Goal: Task Accomplishment & Management: Use online tool/utility

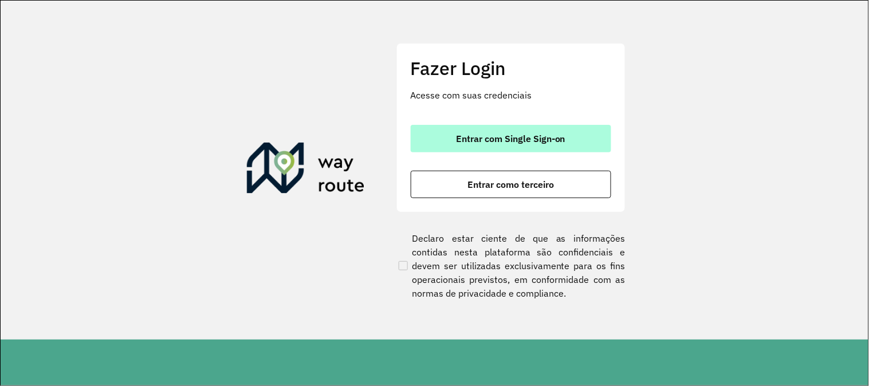
click at [472, 136] on span "Entrar com Single Sign-on" at bounding box center [510, 138] width 109 height 9
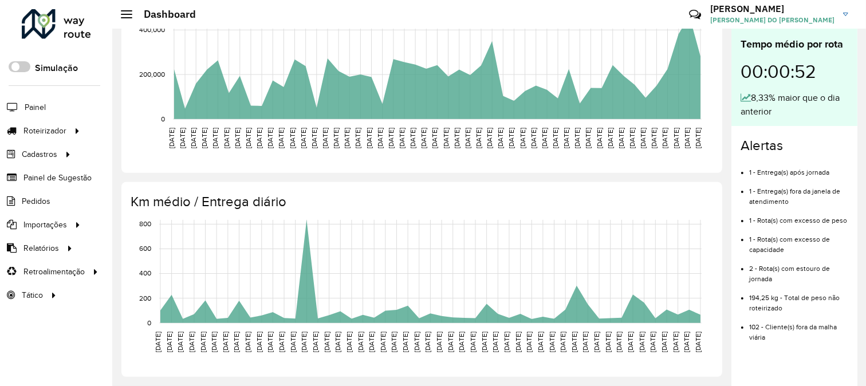
scroll to position [155, 0]
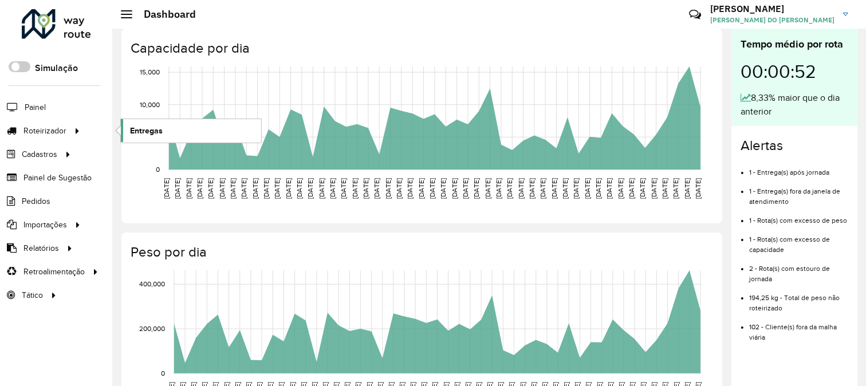
click at [164, 128] on link "Entregas" at bounding box center [191, 130] width 140 height 23
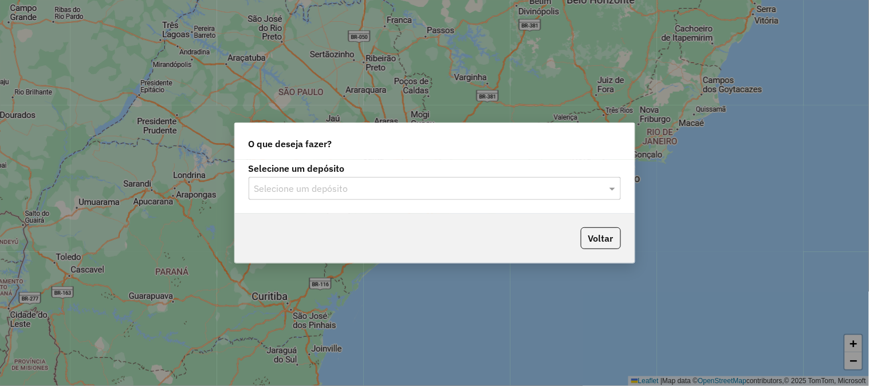
click at [332, 180] on div "Selecione um depósito" at bounding box center [435, 188] width 372 height 23
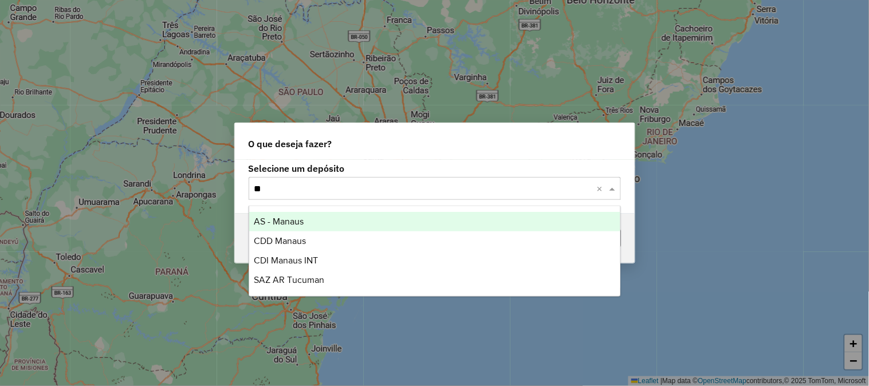
type input "***"
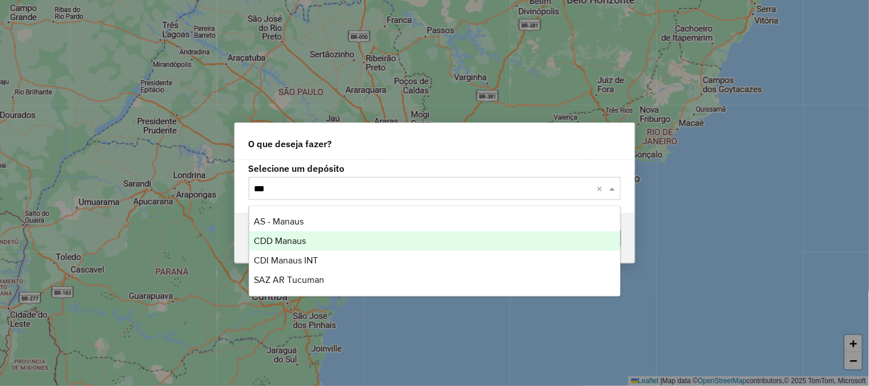
click at [312, 233] on div "CDD Manaus" at bounding box center [434, 240] width 371 height 19
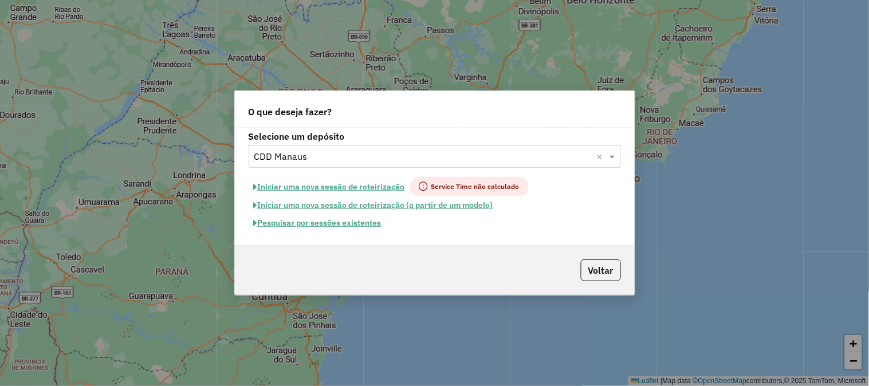
click at [355, 224] on button "Pesquisar por sessões existentes" at bounding box center [318, 223] width 138 height 18
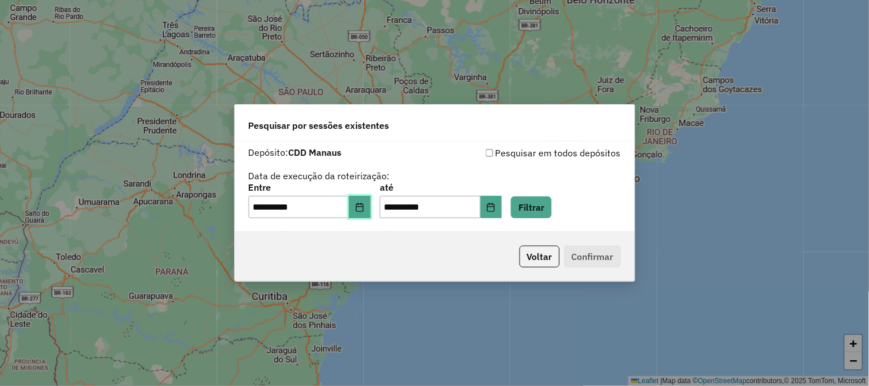
click at [362, 201] on button "Choose Date" at bounding box center [360, 207] width 22 height 23
click at [552, 211] on button "Filtrar" at bounding box center [531, 208] width 41 height 22
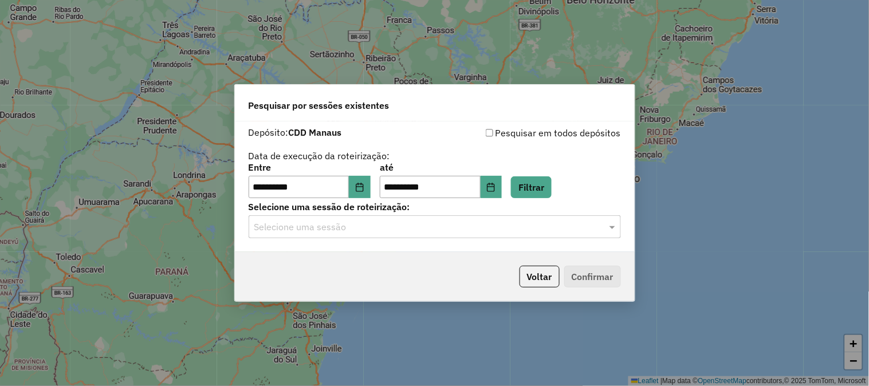
click at [382, 214] on div "Selecione uma sessão de roteirização: Selecione uma sessão" at bounding box center [435, 221] width 372 height 36
click at [374, 226] on input "text" at bounding box center [423, 228] width 338 height 14
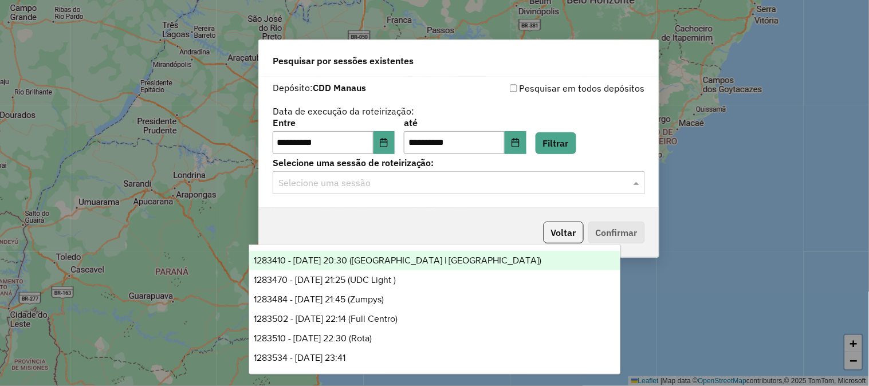
drag, startPoint x: 413, startPoint y: 107, endPoint x: 444, endPoint y: 25, distance: 87.9
click at [444, 40] on div "Pesquisar por sessões existentes" at bounding box center [459, 58] width 400 height 37
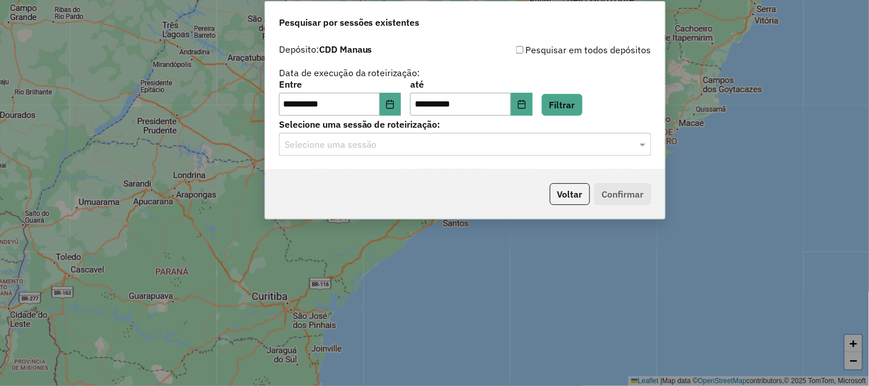
click at [410, 141] on input "text" at bounding box center [454, 145] width 338 height 14
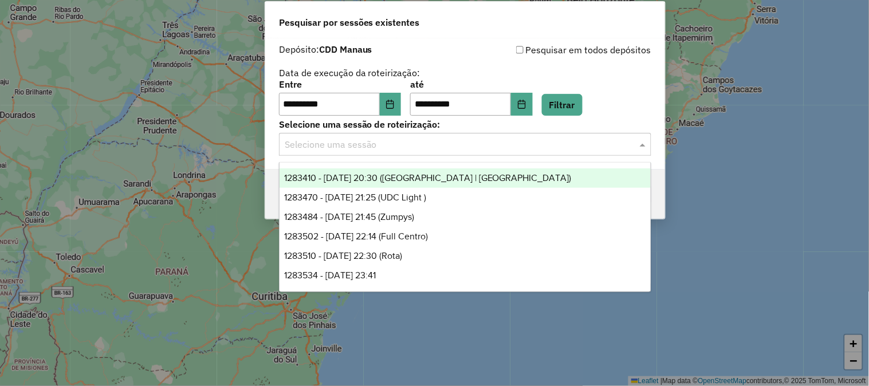
click at [422, 175] on span "1283410 - 26/09/2025 20:30 (Rota | AS)" at bounding box center [428, 178] width 288 height 10
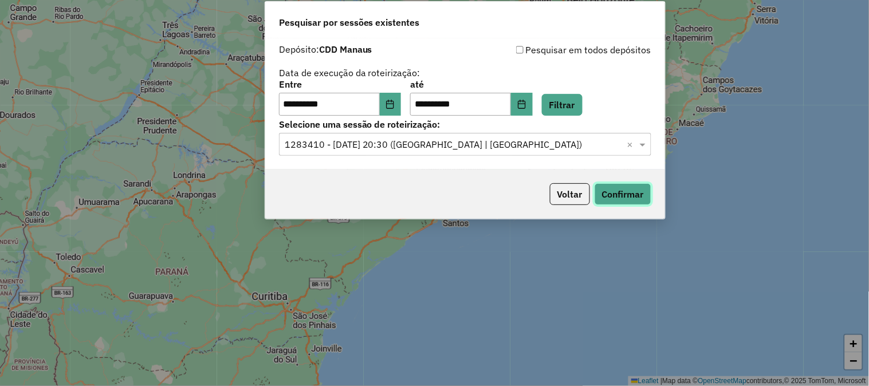
click at [637, 191] on button "Confirmar" at bounding box center [623, 194] width 57 height 22
click at [526, 122] on label "Selecione uma sessão de roteirização:" at bounding box center [465, 124] width 372 height 14
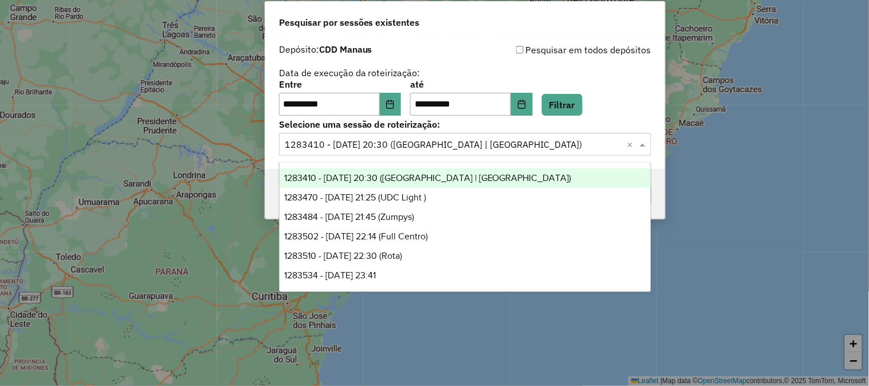
click at [520, 143] on input "text" at bounding box center [454, 145] width 338 height 14
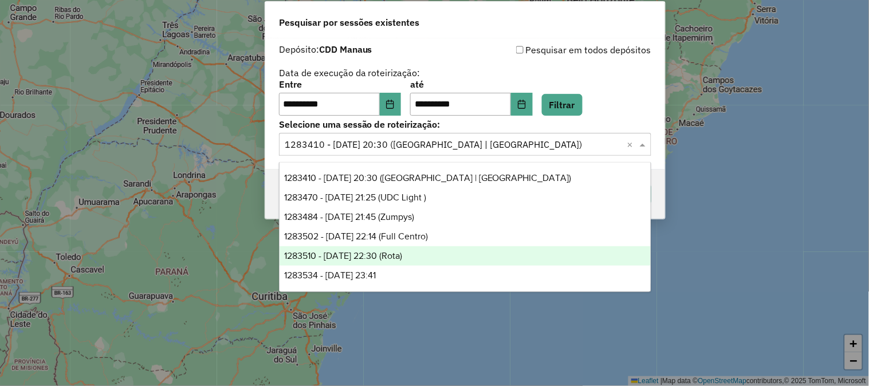
click at [402, 254] on span "1283510 - 26/09/2025 22:30 (Rota)" at bounding box center [343, 256] width 118 height 10
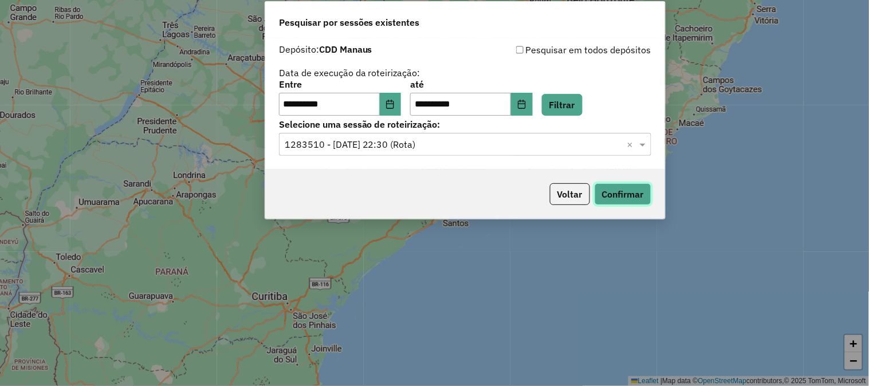
click at [640, 197] on button "Confirmar" at bounding box center [623, 194] width 57 height 22
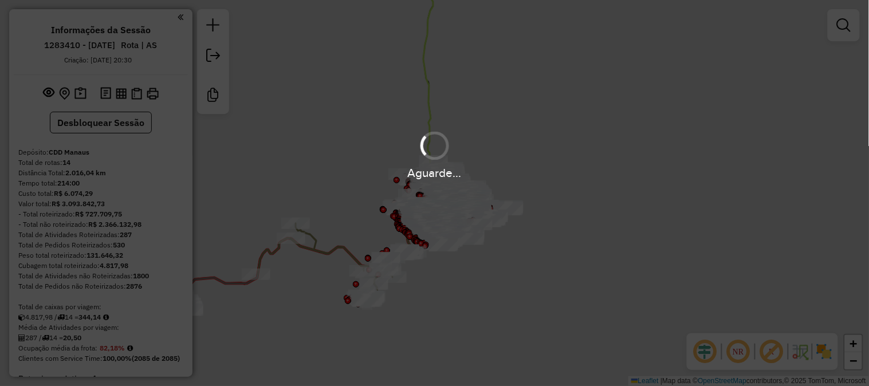
click at [111, 54] on li "1283410 - [DATE]" at bounding box center [80, 47] width 77 height 15
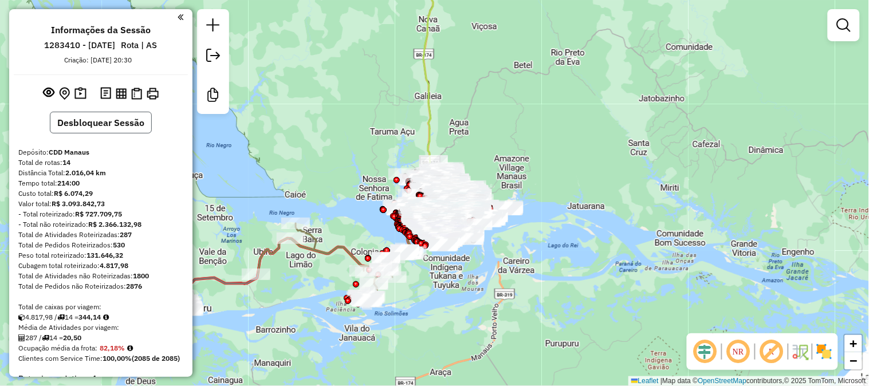
click at [107, 112] on button "Desbloquear Sessão" at bounding box center [101, 123] width 102 height 22
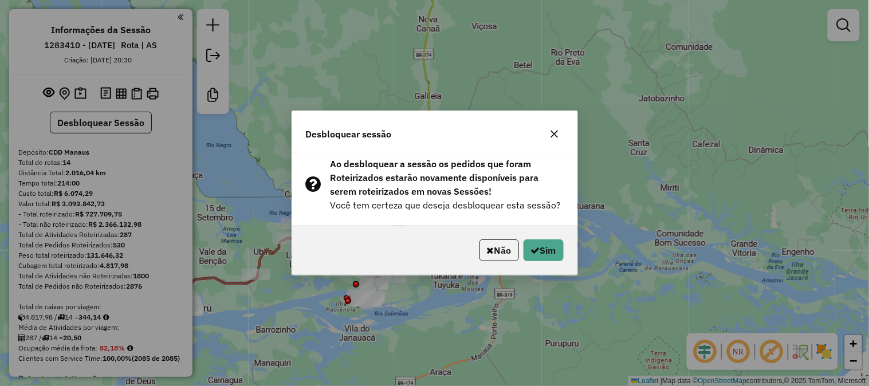
scroll to position [64, 0]
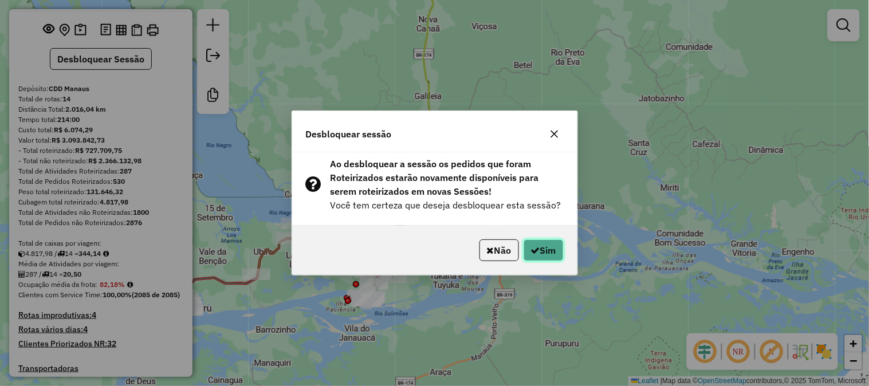
click at [547, 249] on button "Sim" at bounding box center [544, 251] width 40 height 22
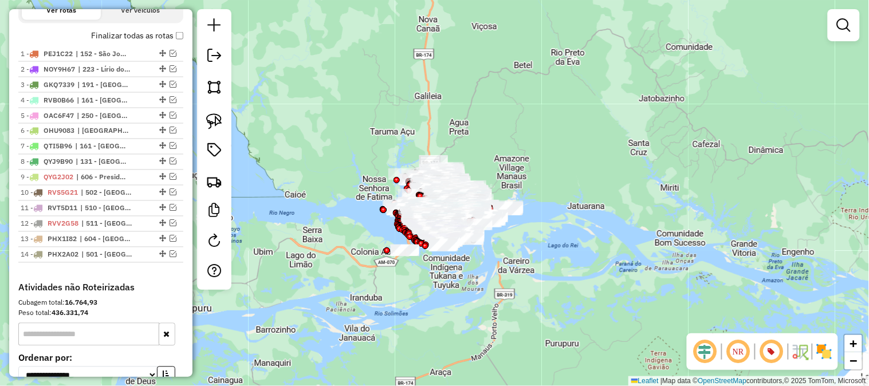
scroll to position [573, 0]
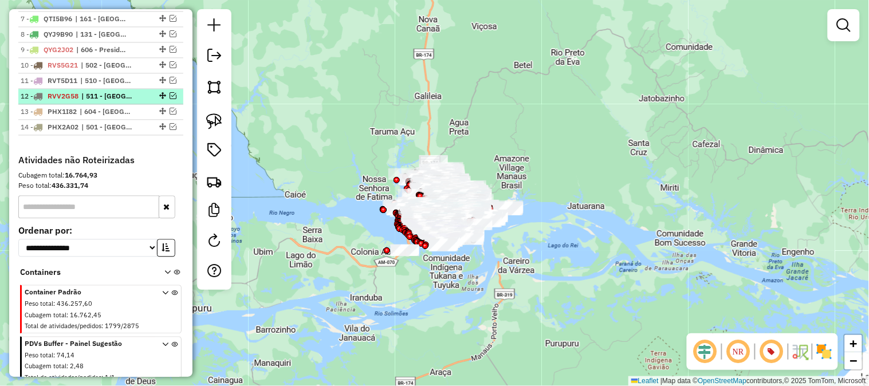
click at [170, 101] on div "12 - RVV2G58 | 511 - Manacapuru Centro 1, 512 - Manacapuru Centro 2, 513 - Mana…" at bounding box center [101, 96] width 160 height 10
select select "**********"
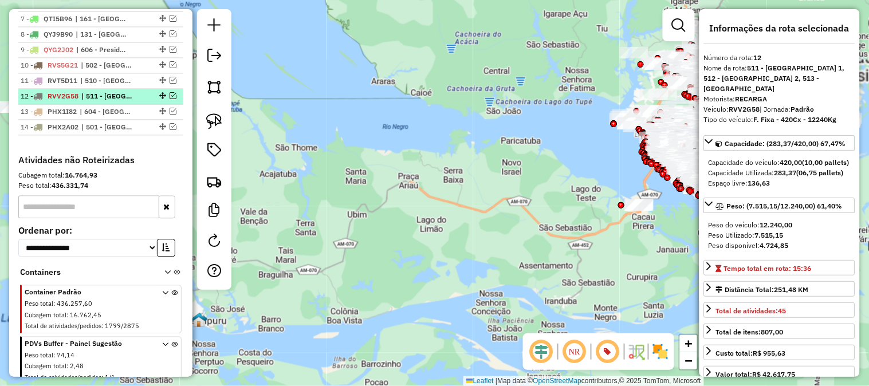
click at [170, 99] on em at bounding box center [173, 95] width 7 height 7
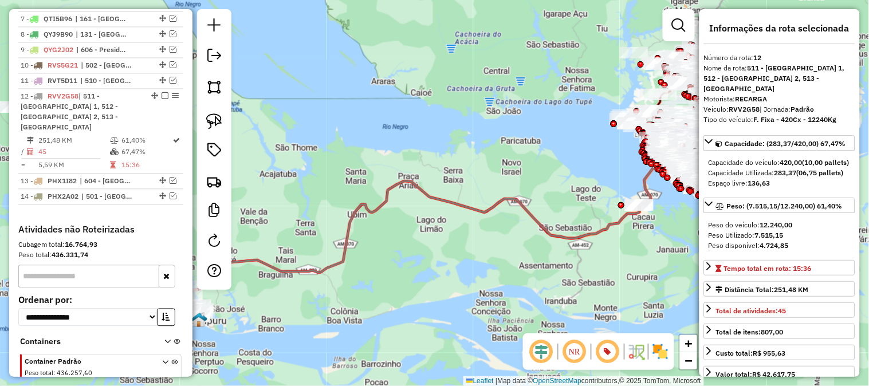
click at [100, 111] on div "12 - RVV2G58 | 511 - Manacapuru Centro 1, 512 - Manacapuru Centro 2, 513 - Mana…" at bounding box center [81, 111] width 121 height 41
drag, startPoint x: 337, startPoint y: 121, endPoint x: 571, endPoint y: 87, distance: 236.3
click at [571, 87] on div "Janela de atendimento Grade de atendimento Capacidade Transportadoras Veículos …" at bounding box center [434, 193] width 869 height 386
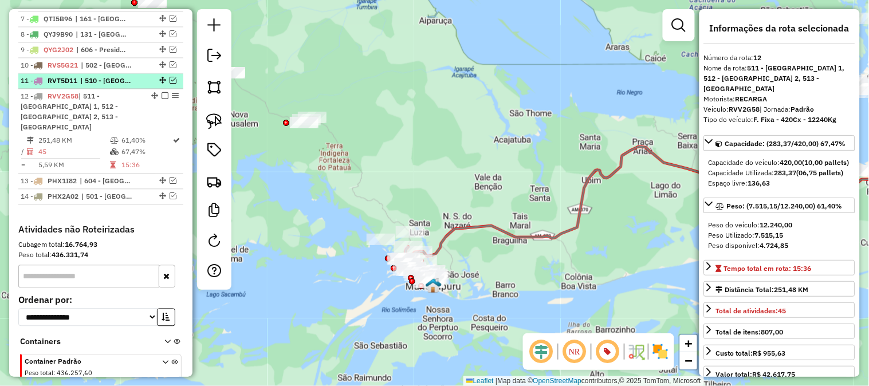
click at [170, 84] on em at bounding box center [173, 80] width 7 height 7
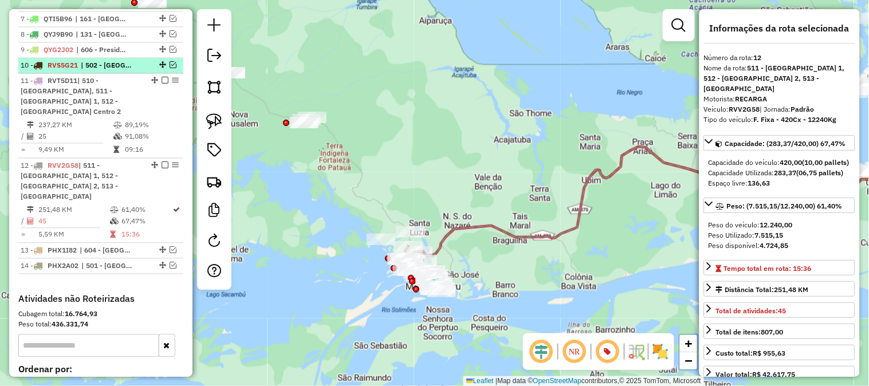
click at [170, 68] on em at bounding box center [173, 64] width 7 height 7
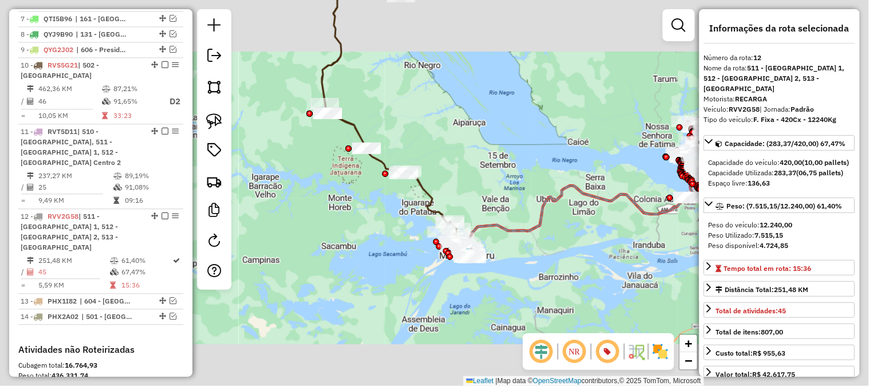
click at [550, 198] on div "Janela de atendimento Grade de atendimento Capacidade Transportadoras Veículos …" at bounding box center [434, 193] width 869 height 386
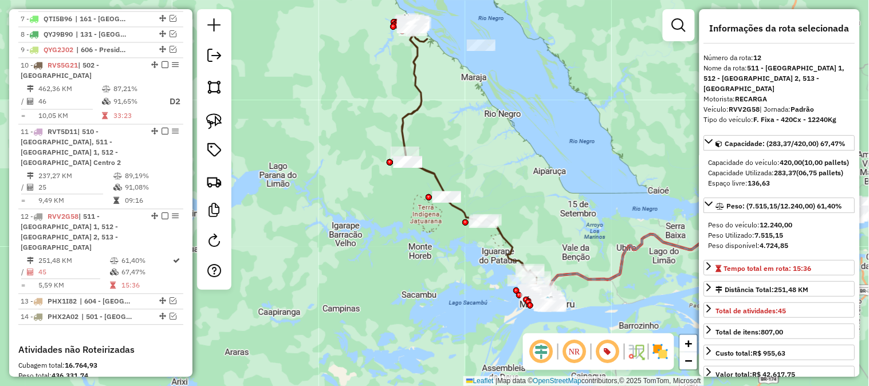
click at [415, 84] on icon at bounding box center [466, 146] width 128 height 253
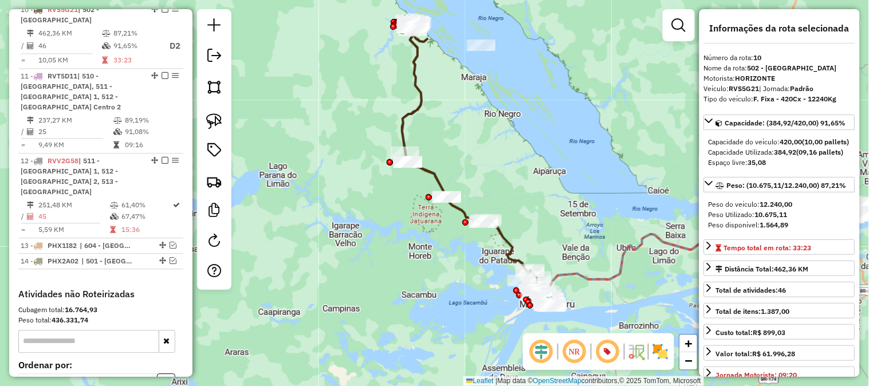
scroll to position [632, 0]
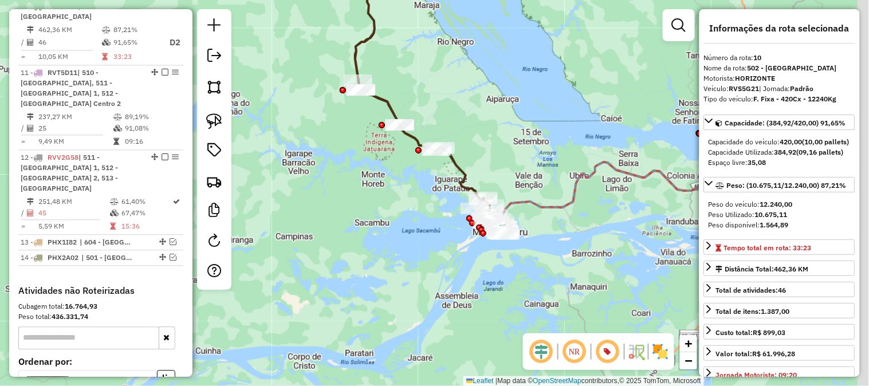
drag, startPoint x: 482, startPoint y: 130, endPoint x: 477, endPoint y: 120, distance: 11.0
click at [480, 126] on div "Janela de atendimento Grade de atendimento Capacidade Transportadoras Veículos …" at bounding box center [434, 193] width 869 height 386
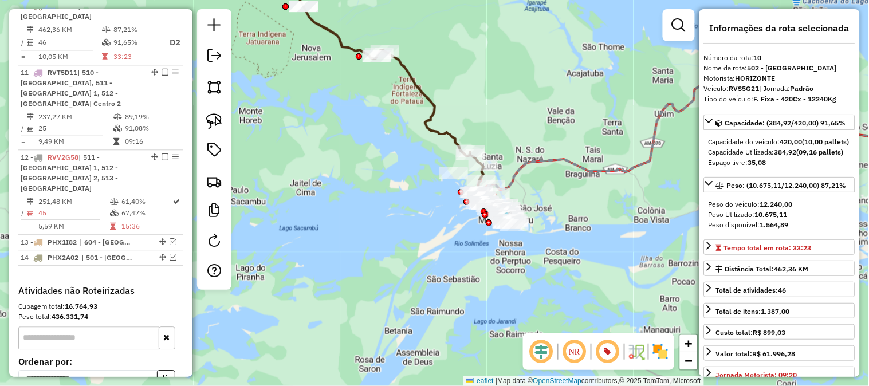
click at [541, 124] on div "Janela de atendimento Grade de atendimento Capacidade Transportadoras Veículos …" at bounding box center [434, 193] width 869 height 386
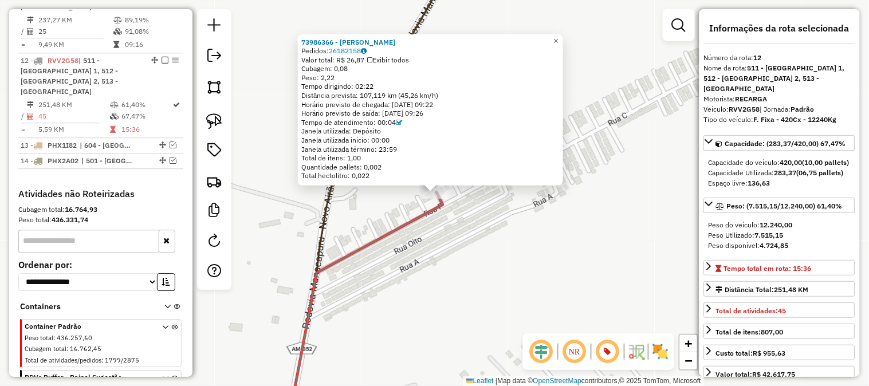
scroll to position [763, 0]
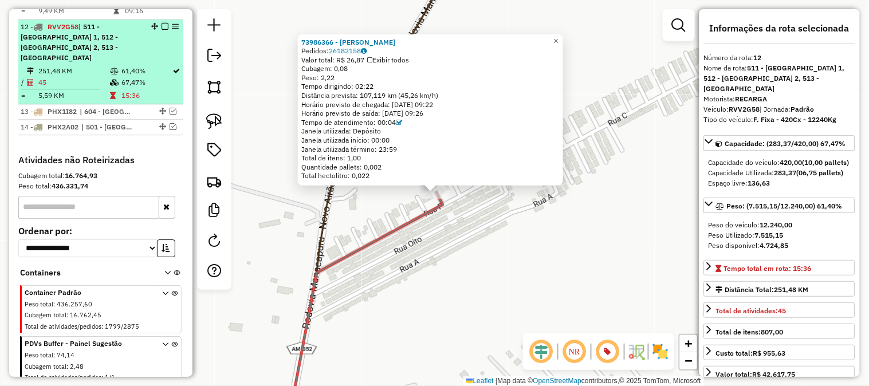
click at [58, 36] on span "| 511 - [GEOGRAPHIC_DATA] 1, 512 - [GEOGRAPHIC_DATA] 2, 513 - [GEOGRAPHIC_DATA]" at bounding box center [69, 42] width 97 height 40
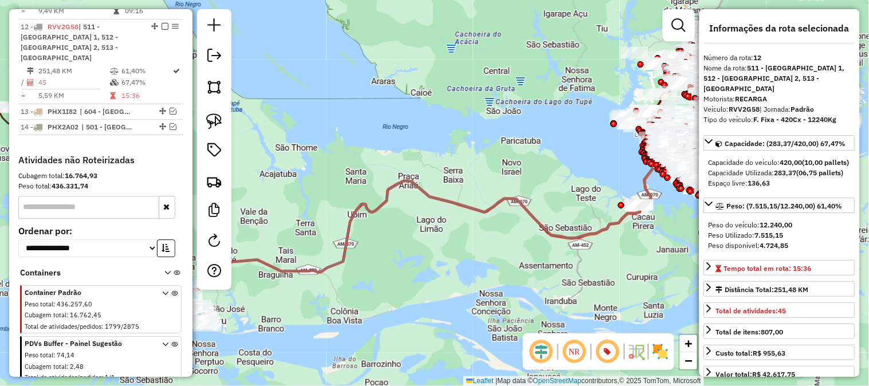
drag, startPoint x: 421, startPoint y: 256, endPoint x: 505, endPoint y: 178, distance: 114.8
click at [658, 173] on div "Janela de atendimento Grade de atendimento Capacidade Transportadoras Veículos …" at bounding box center [434, 193] width 869 height 386
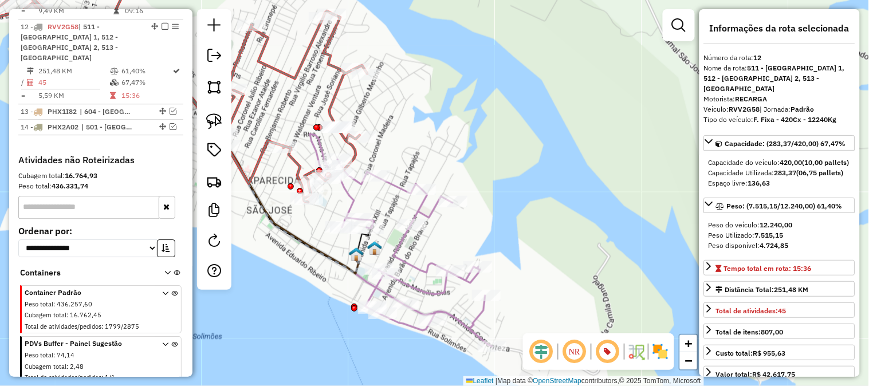
click at [402, 238] on icon at bounding box center [401, 240] width 182 height 213
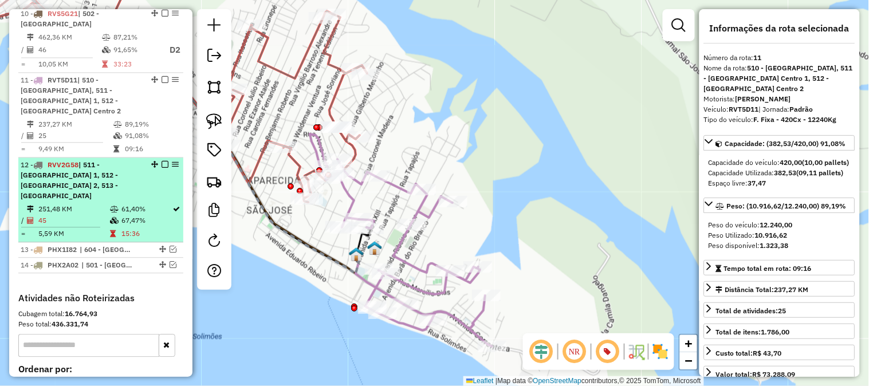
scroll to position [497, 0]
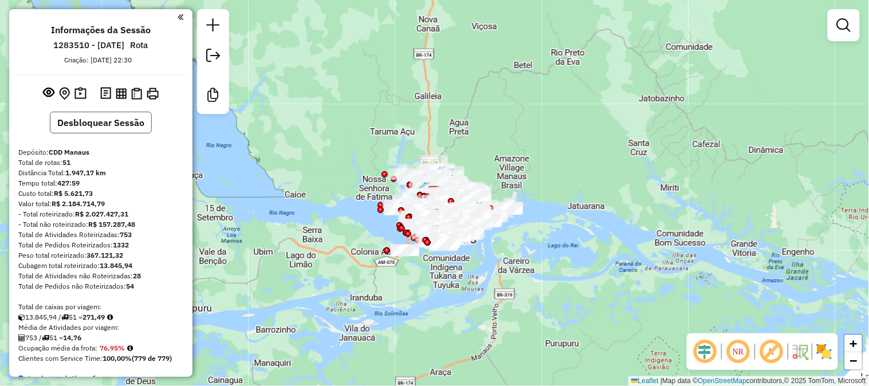
click at [122, 126] on button "Desbloquear Sessão" at bounding box center [101, 123] width 102 height 22
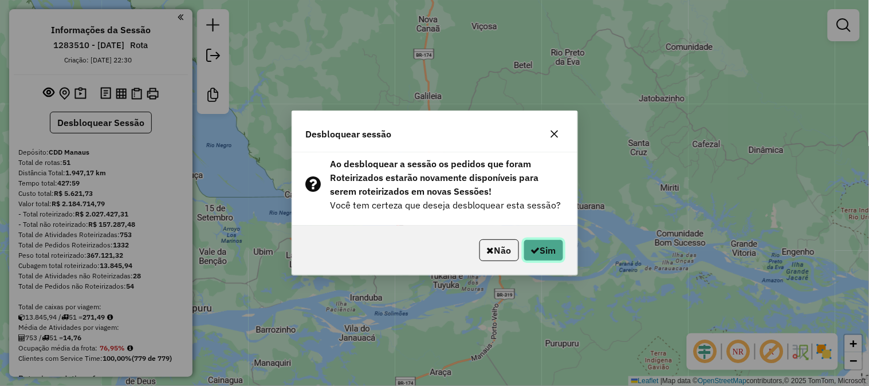
click at [555, 258] on button "Sim" at bounding box center [544, 251] width 40 height 22
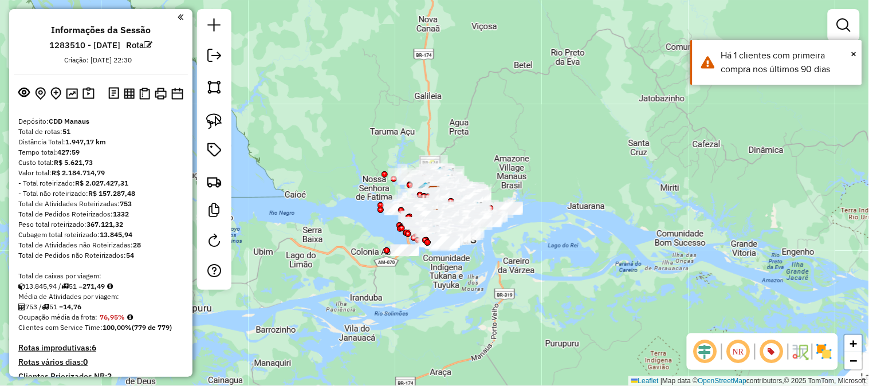
scroll to position [318, 0]
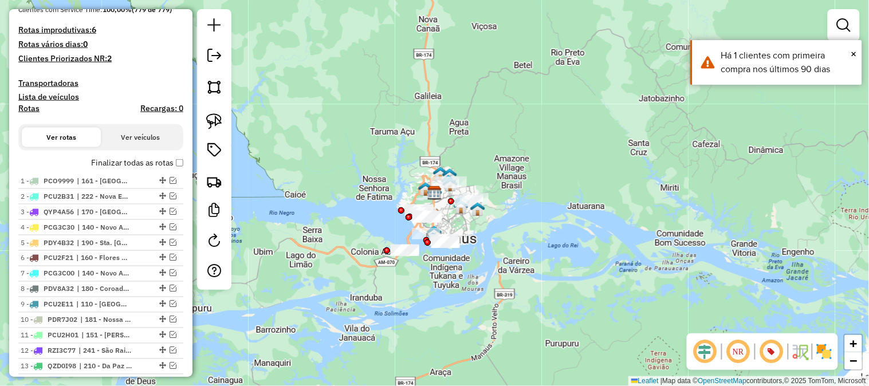
drag, startPoint x: 507, startPoint y: 94, endPoint x: 511, endPoint y: 87, distance: 8.5
click at [511, 87] on div "Janela de atendimento Grade de atendimento Capacidade Transportadoras Veículos …" at bounding box center [434, 193] width 869 height 386
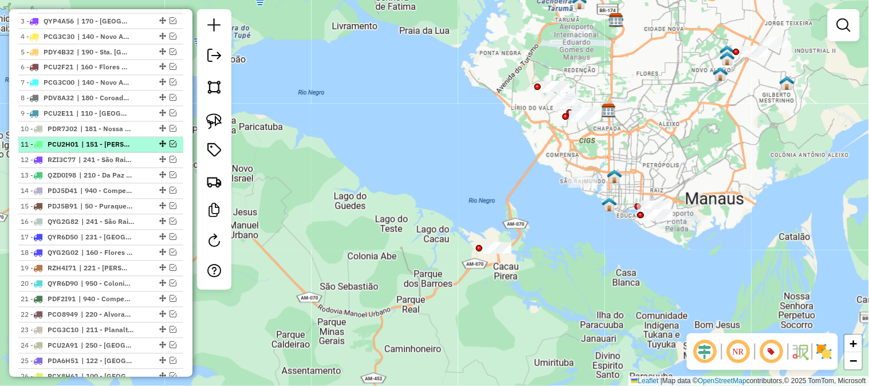
scroll to position [573, 0]
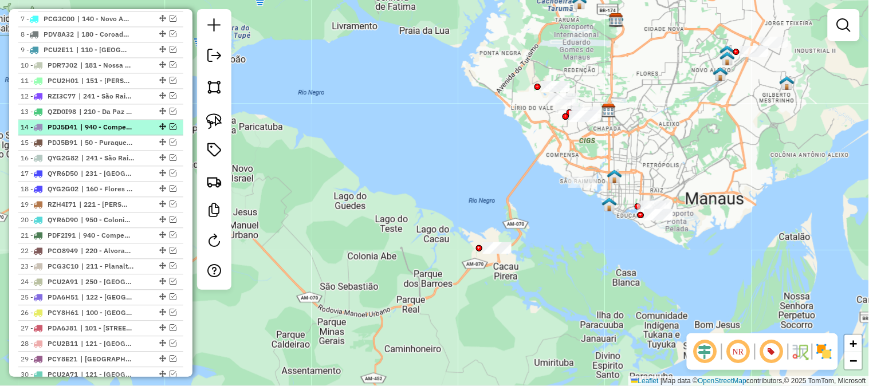
click at [170, 124] on em at bounding box center [173, 126] width 7 height 7
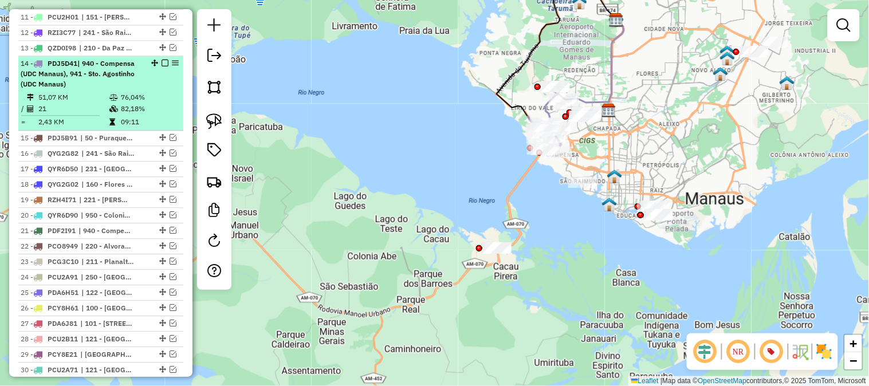
scroll to position [700, 0]
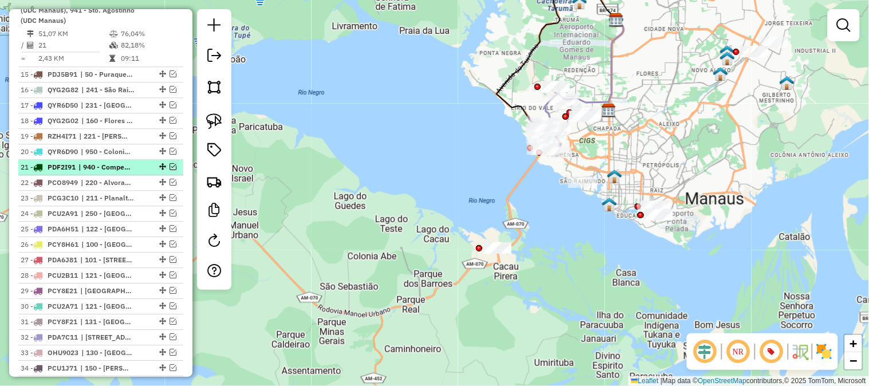
click at [170, 166] on em at bounding box center [173, 166] width 7 height 7
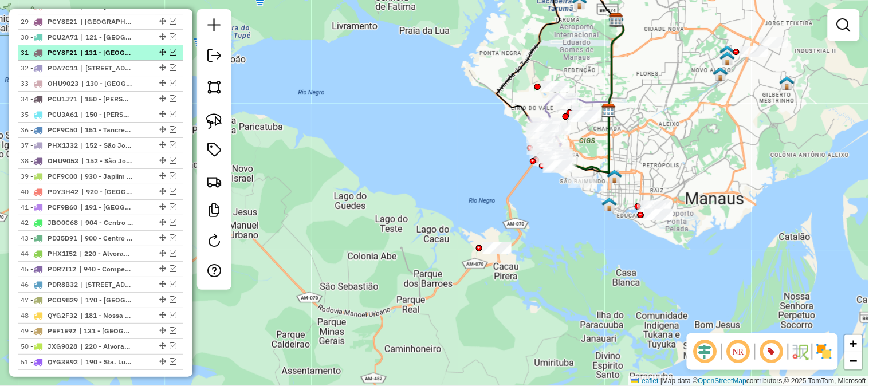
scroll to position [1082, 0]
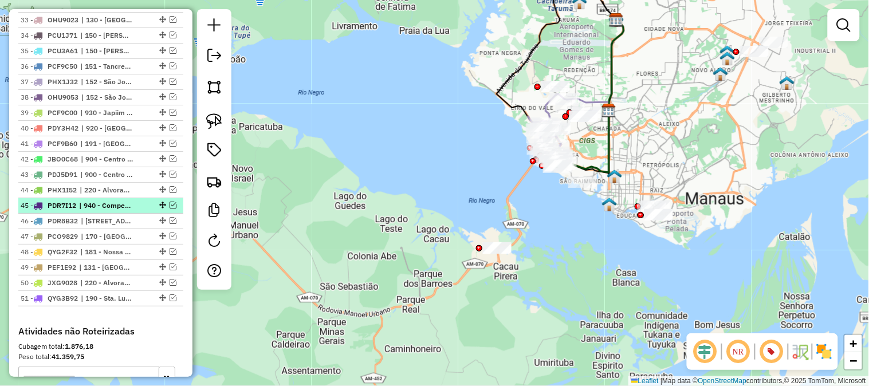
click at [170, 205] on em at bounding box center [173, 205] width 7 height 7
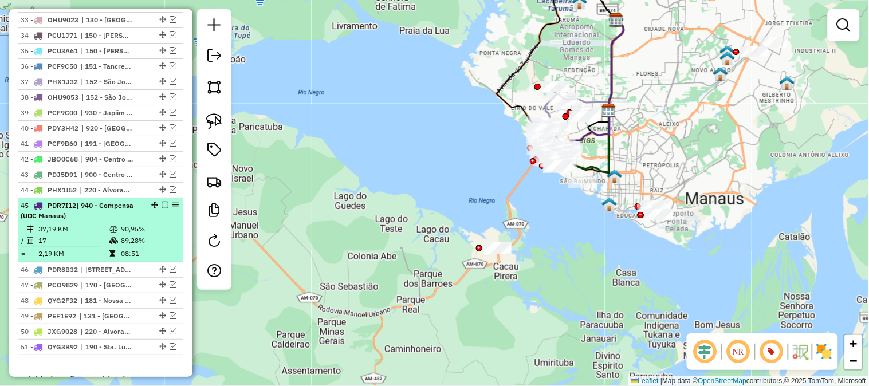
click at [134, 211] on div "45 - PDR7I12 | 940 - Compensa (UDC Manaus)" at bounding box center [81, 211] width 121 height 21
select select "**********"
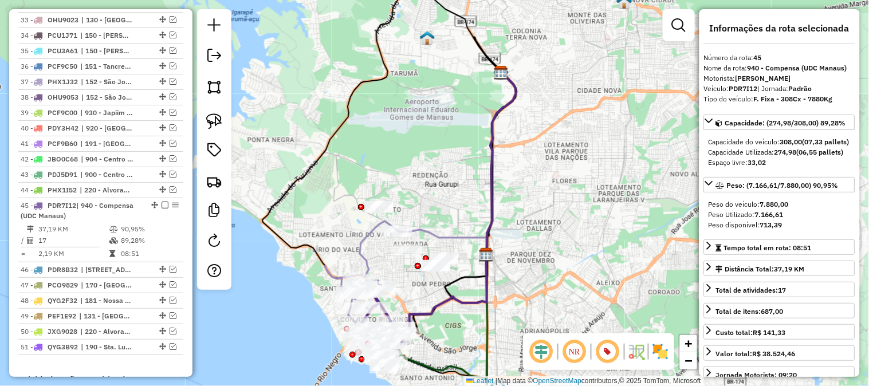
drag, startPoint x: 606, startPoint y: 176, endPoint x: 670, endPoint y: 105, distance: 95.7
click at [670, 105] on div "Janela de atendimento Grade de atendimento Capacidade Transportadoras Veículos …" at bounding box center [434, 193] width 869 height 386
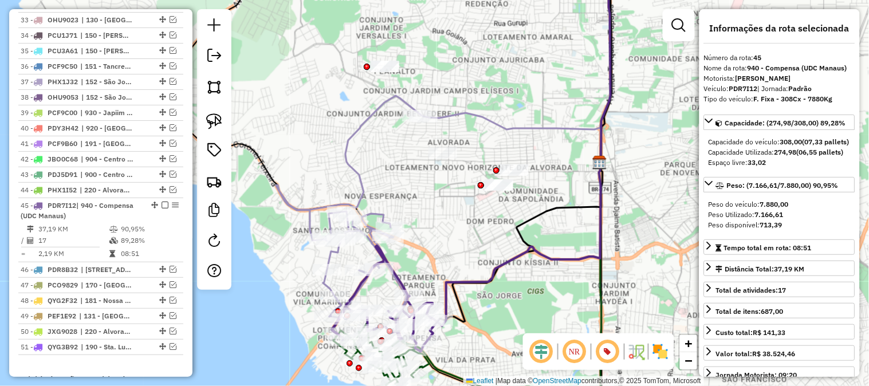
drag, startPoint x: 566, startPoint y: 232, endPoint x: 648, endPoint y: 112, distance: 145.9
click at [648, 112] on div "Janela de atendimento Grade de atendimento Capacidade Transportadoras Veículos …" at bounding box center [434, 193] width 869 height 386
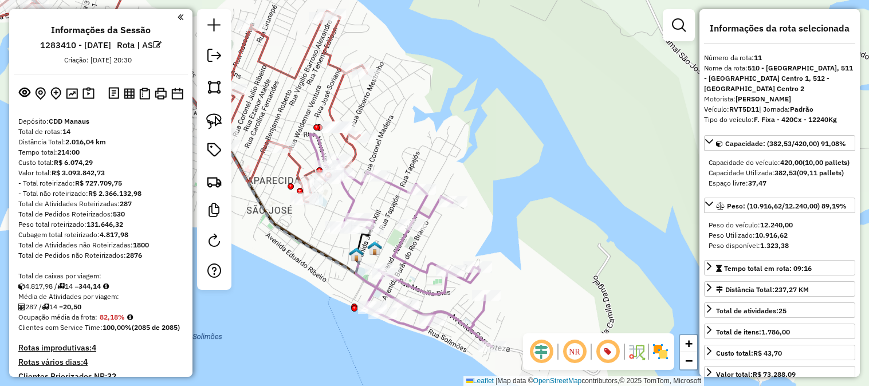
select select "**********"
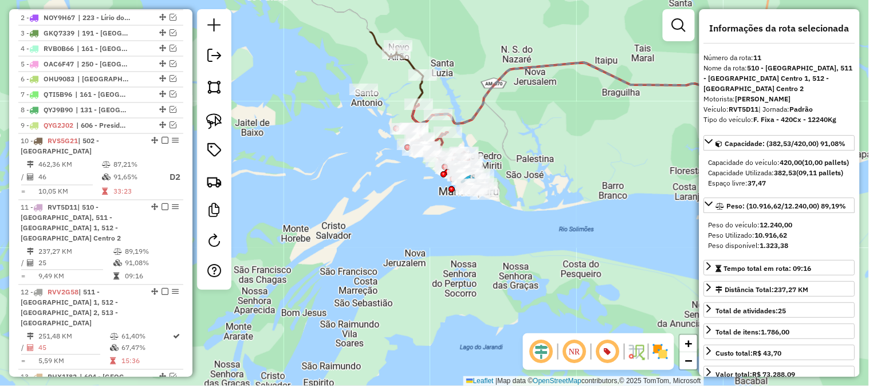
drag, startPoint x: 541, startPoint y: 149, endPoint x: 473, endPoint y: 92, distance: 89.1
click at [559, 185] on div "Janela de atendimento Grade de atendimento Capacidade Transportadoras Veículos …" at bounding box center [434, 193] width 869 height 386
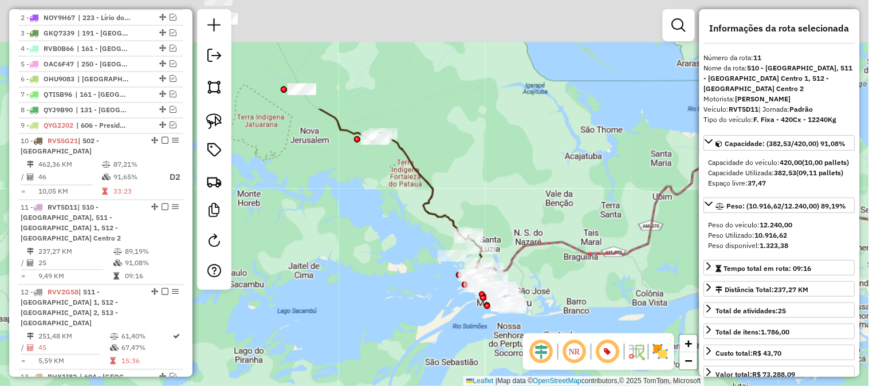
drag, startPoint x: 501, startPoint y: 55, endPoint x: 526, endPoint y: 202, distance: 149.3
click at [526, 202] on div "Janela de atendimento Grade de atendimento Capacidade Transportadoras Veículos …" at bounding box center [434, 193] width 869 height 386
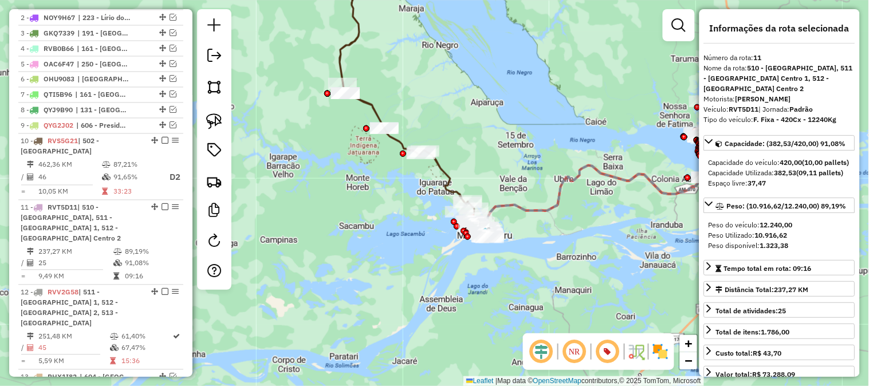
click at [505, 192] on div "Janela de atendimento Grade de atendimento Capacidade Transportadoras Veículos …" at bounding box center [434, 193] width 869 height 386
